Goal: Task Accomplishment & Management: Use online tool/utility

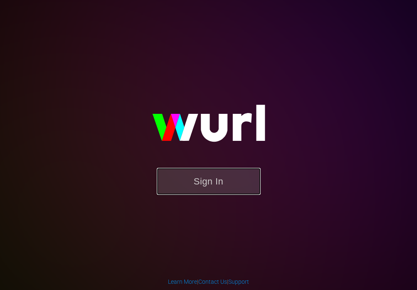
click at [183, 188] on button "Sign In" at bounding box center [209, 181] width 104 height 27
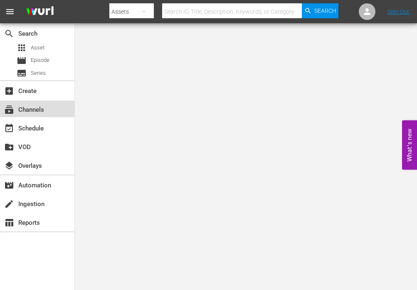
click at [51, 113] on div "subscriptions Channels" at bounding box center [37, 109] width 74 height 17
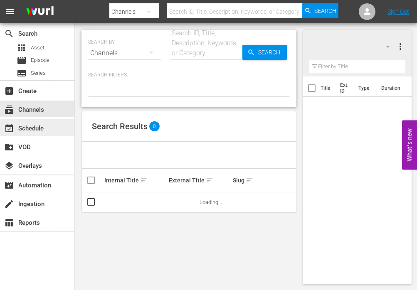
click at [46, 128] on div "event_available Schedule" at bounding box center [23, 127] width 47 height 7
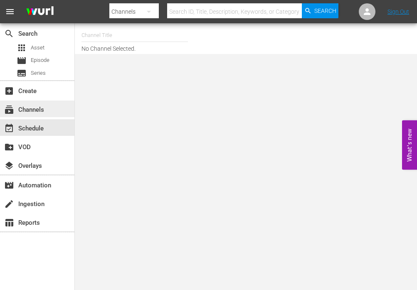
click at [42, 110] on div "subscriptions Channels" at bounding box center [23, 108] width 47 height 7
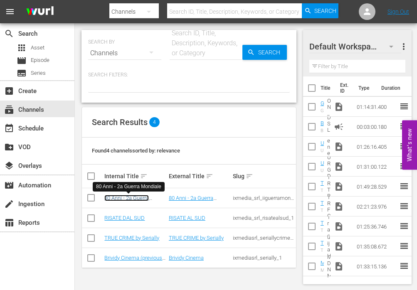
click at [121, 199] on link "80 Anni - 2a Guerra Mondiale" at bounding box center [126, 201] width 45 height 12
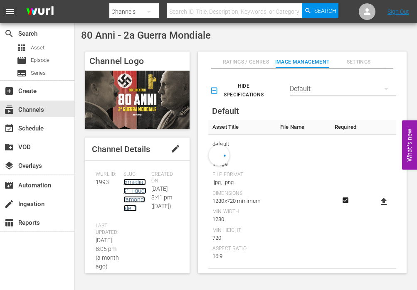
click at [131, 193] on link "ixmedia_srl_iiguerramondiale_1" at bounding box center [135, 195] width 23 height 33
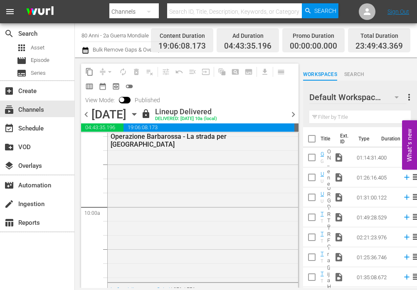
scroll to position [1656, 0]
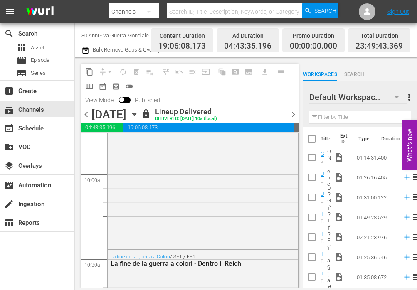
click at [85, 43] on input "80 Anni - 2a Guerra Mondiale" at bounding box center [135, 35] width 107 height 20
click at [178, 88] on div "content_copy compress arrow_drop_down autorenew_outlined delete_forever_outline…" at bounding box center [190, 79] width 218 height 30
click at [82, 54] on icon "button" at bounding box center [86, 50] width 8 height 10
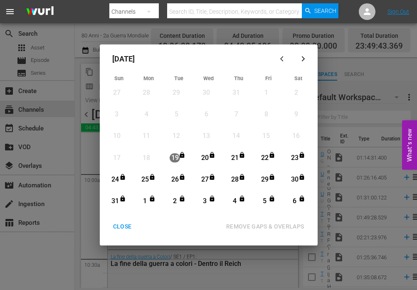
click at [305, 58] on icon "button" at bounding box center [303, 59] width 6 height 6
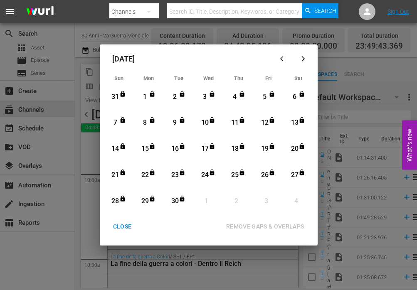
click at [305, 58] on icon "button" at bounding box center [303, 59] width 6 height 6
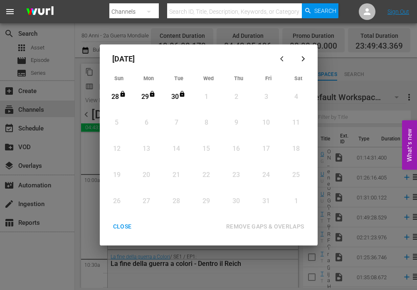
click at [130, 218] on div "October 2025 Sun Mon Tue Wed Thu Fri Sat 28 View Lineup 29 View Lineup 30 View …" at bounding box center [209, 145] width 218 height 201
click at [126, 236] on div "CLOSE REMOVE GAPS & OVERLAPS All lineups in the selected date range will be unl…" at bounding box center [208, 232] width 211 height 26
click at [121, 230] on div "CLOSE" at bounding box center [123, 227] width 32 height 10
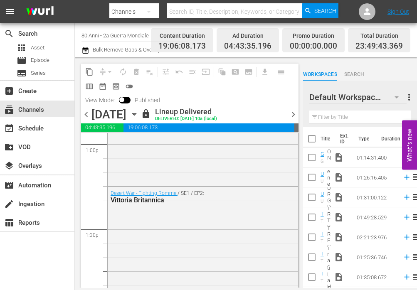
scroll to position [2210, 0]
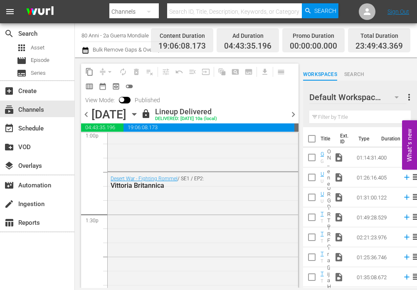
click at [288, 115] on span "chevron_right" at bounding box center [293, 114] width 10 height 10
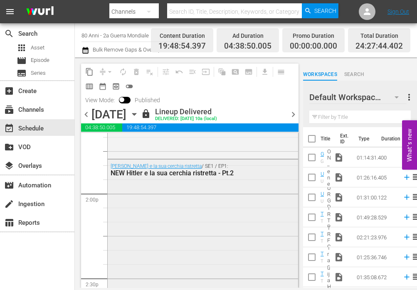
scroll to position [2318, 0]
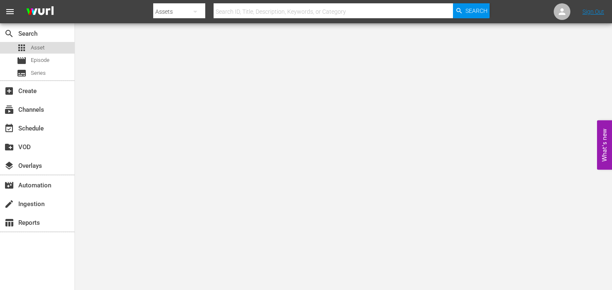
click at [35, 44] on span "Asset" at bounding box center [38, 48] width 14 height 8
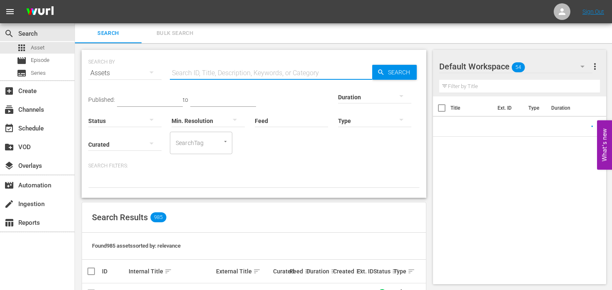
click at [188, 66] on input "text" at bounding box center [271, 73] width 202 height 20
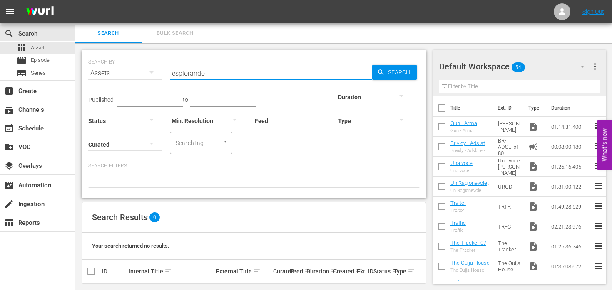
scroll to position [7, 0]
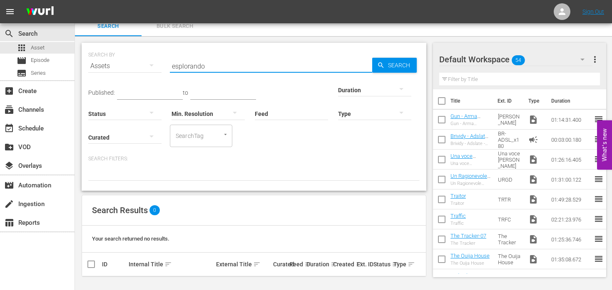
click at [199, 67] on input "esplorando" at bounding box center [271, 66] width 202 height 20
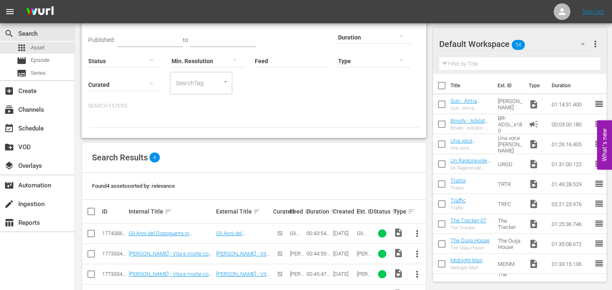
scroll to position [62, 0]
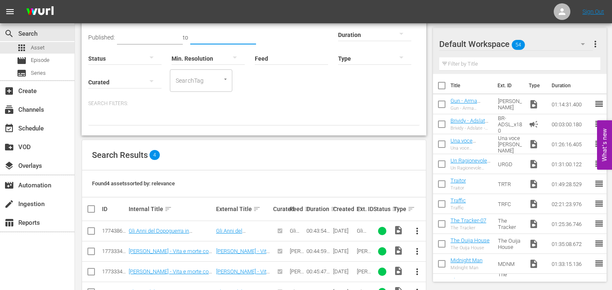
click at [190, 37] on input "text" at bounding box center [223, 38] width 66 height 12
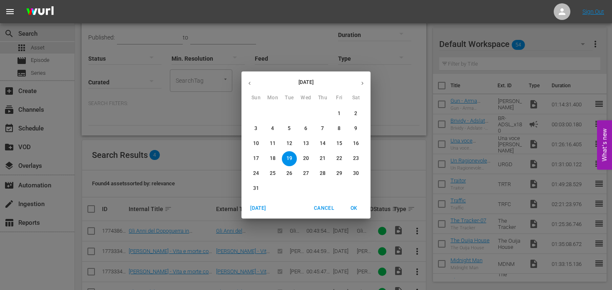
click at [186, 37] on div "August 2025 Sun Mon Tue Wed Thu Fri Sat 27 28 29 30 31 1 2 3 4 5 6 7 8 9 10 11 …" at bounding box center [306, 145] width 612 height 290
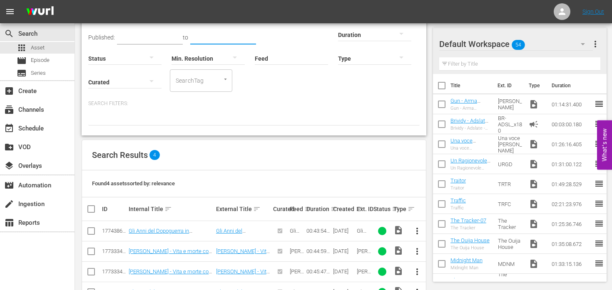
click at [191, 102] on p "Search Filters:" at bounding box center [253, 103] width 331 height 7
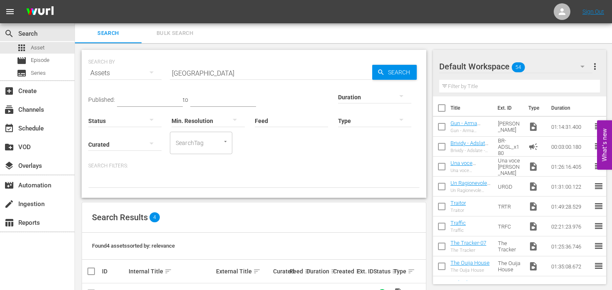
click at [181, 69] on input "berlino" at bounding box center [271, 73] width 202 height 20
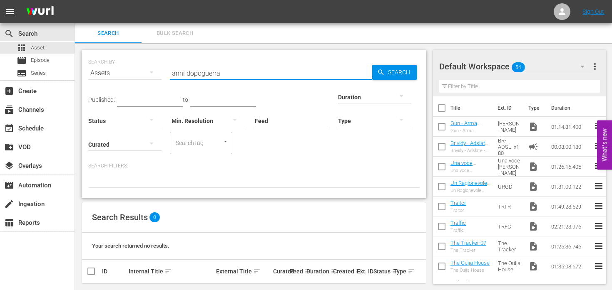
type input "anni dopoguerra"
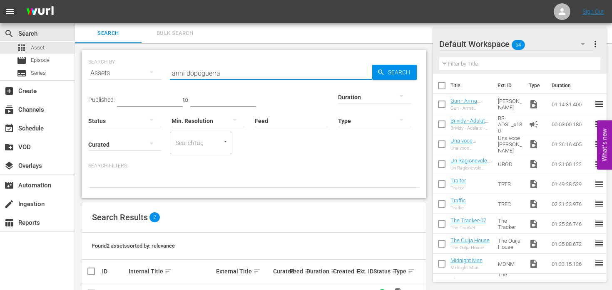
scroll to position [35, 0]
